Goal: Information Seeking & Learning: Find contact information

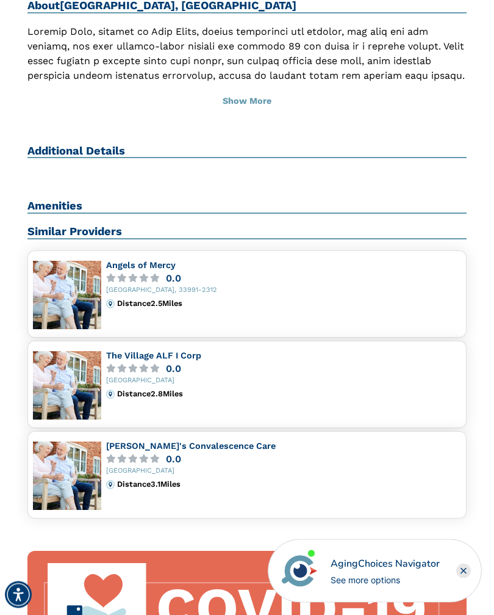
scroll to position [527, 0]
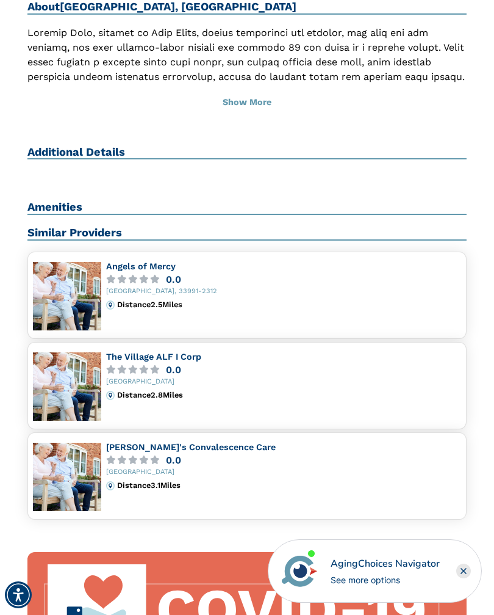
click at [167, 365] on div "0.0" at bounding box center [173, 369] width 15 height 9
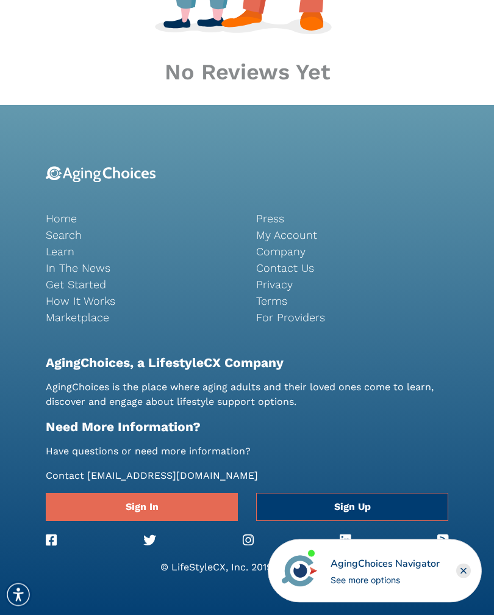
scroll to position [563, 0]
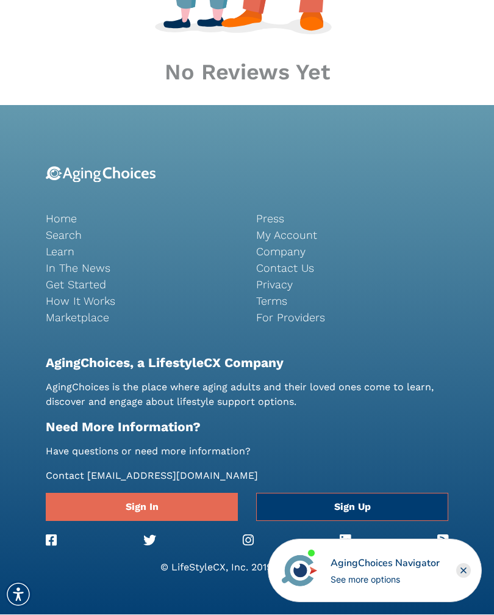
click at [82, 234] on link "Search" at bounding box center [142, 235] width 192 height 16
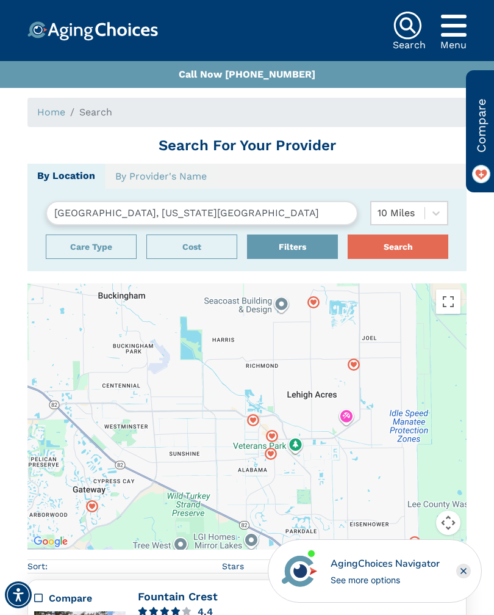
click at [115, 223] on input "[GEOGRAPHIC_DATA], [US_STATE][GEOGRAPHIC_DATA]" at bounding box center [202, 213] width 312 height 24
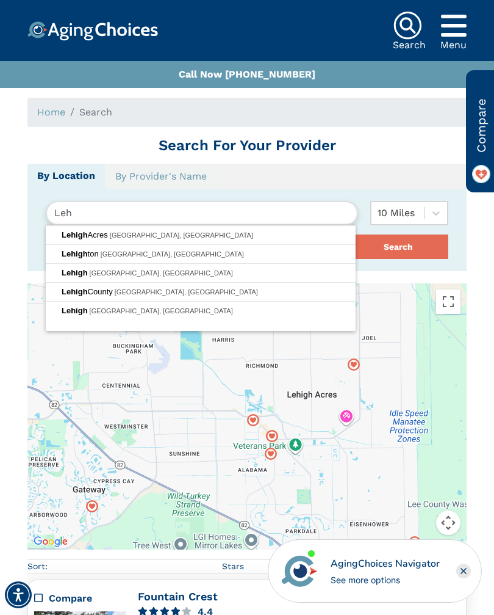
type input "Le"
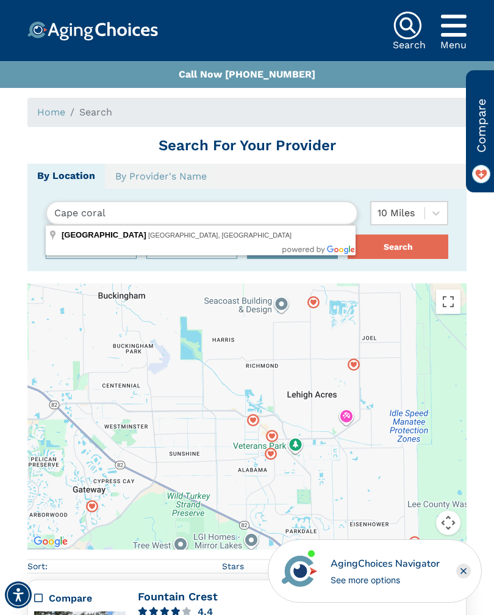
type input "Cape Coral, FL, USA"
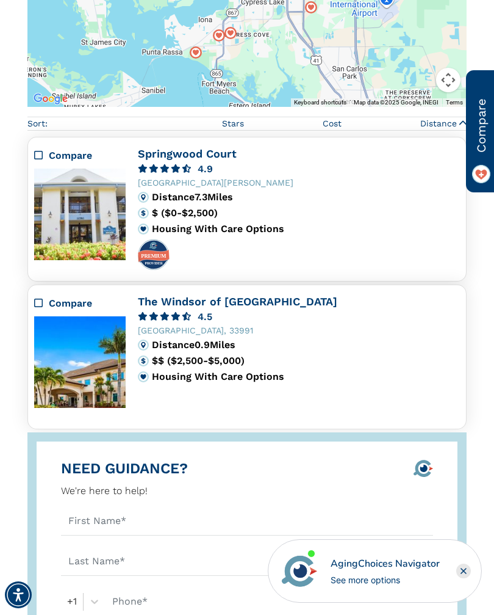
scroll to position [431, 0]
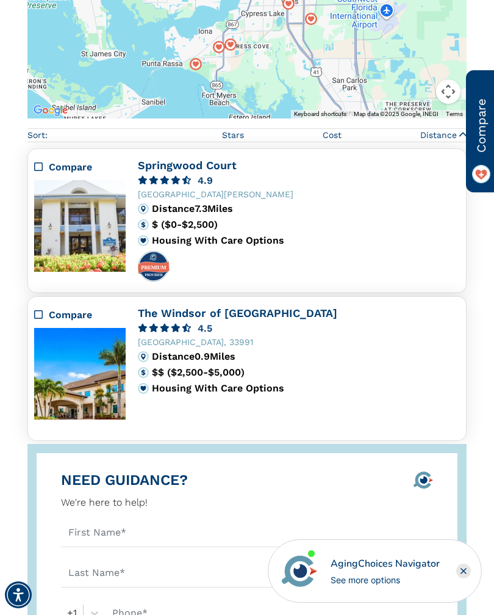
click at [109, 240] on img at bounding box center [80, 226] width 92 height 92
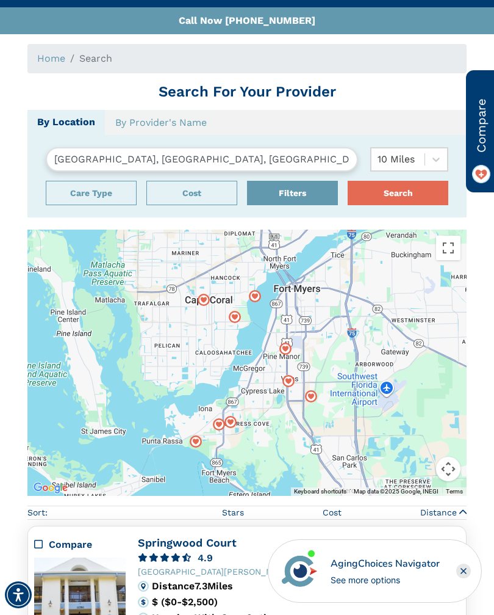
scroll to position [44, 0]
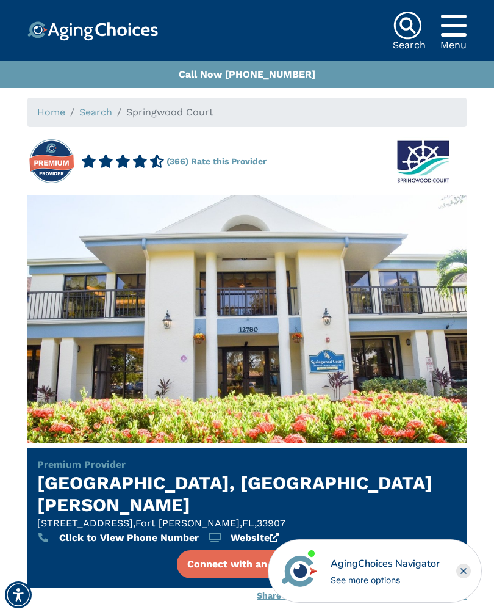
click at [159, 530] on div "Click to View Phone Number" at bounding box center [129, 537] width 140 height 15
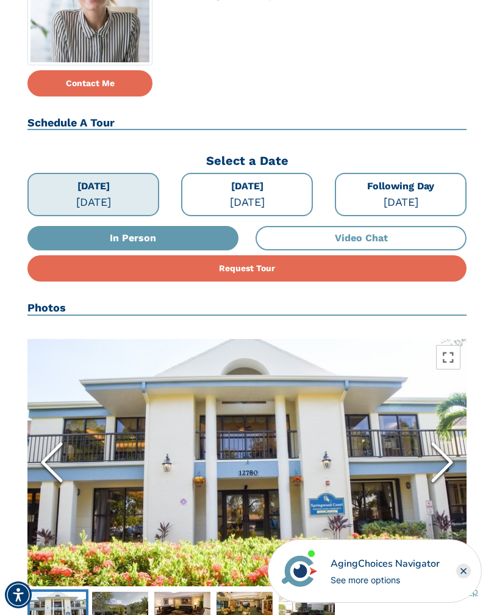
scroll to position [1072, 0]
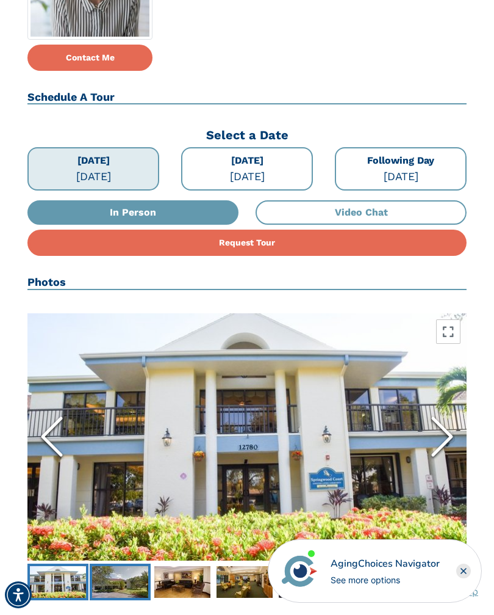
click at [137, 566] on img "Go to Slide 2" at bounding box center [120, 582] width 56 height 32
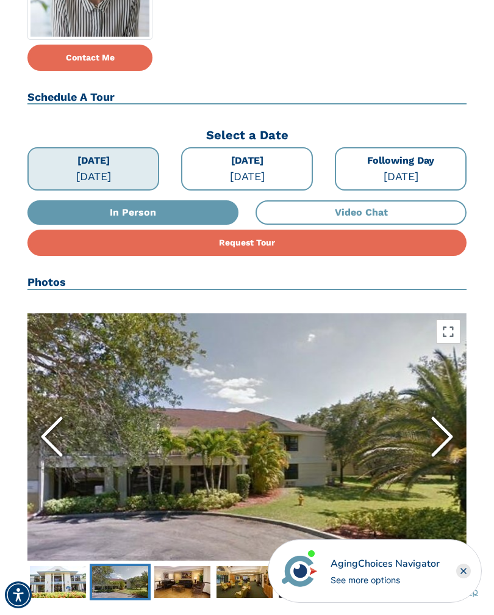
click at [192, 566] on img "Go to Slide 3" at bounding box center [182, 582] width 56 height 32
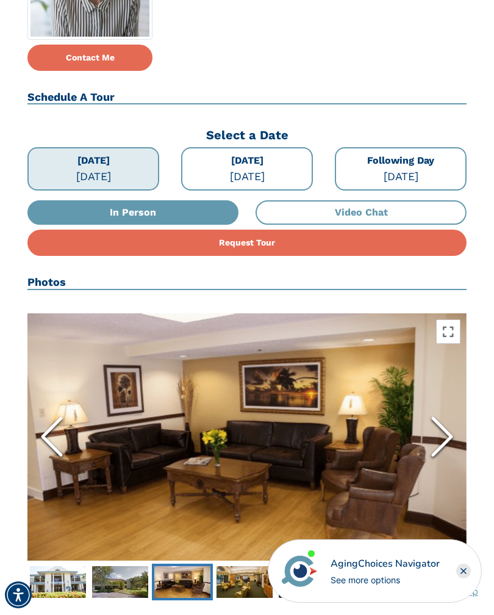
click at [247, 566] on img "Go to Slide 4" at bounding box center [245, 582] width 56 height 32
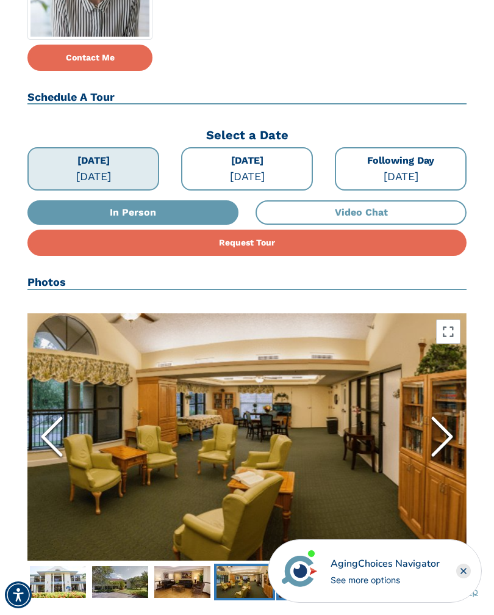
click at [314, 566] on img "Go to Slide 5" at bounding box center [307, 582] width 56 height 32
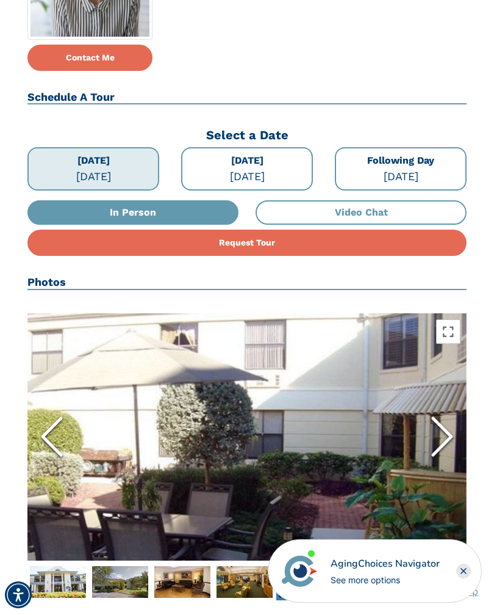
click at [445, 418] on polyline "Next Slide" at bounding box center [442, 436] width 18 height 37
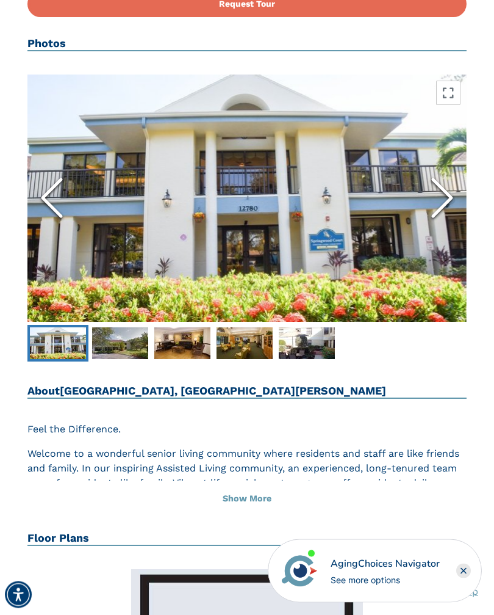
scroll to position [1311, 0]
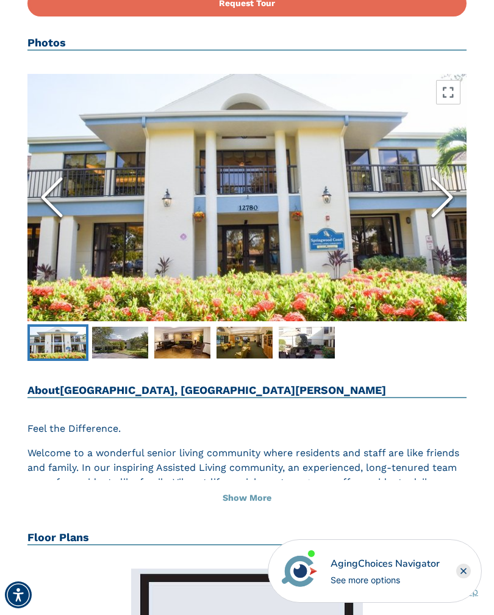
click at [253, 485] on button "Show More" at bounding box center [246, 498] width 439 height 27
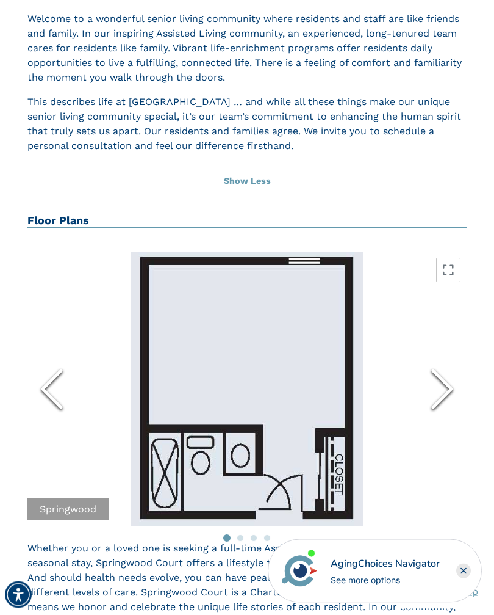
scroll to position [1723, 0]
